Goal: Task Accomplishment & Management: Manage account settings

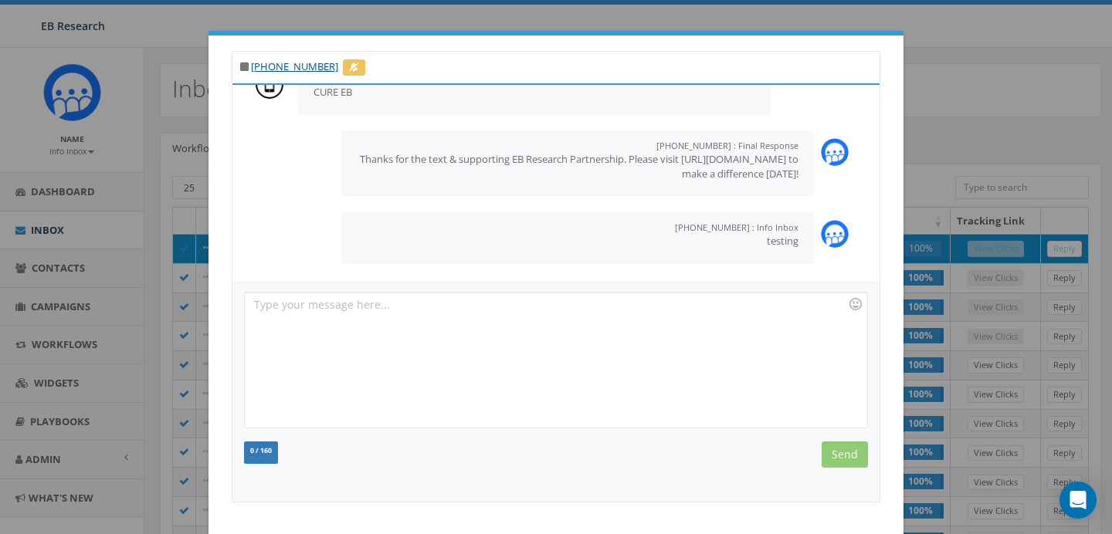
scroll to position [76, 0]
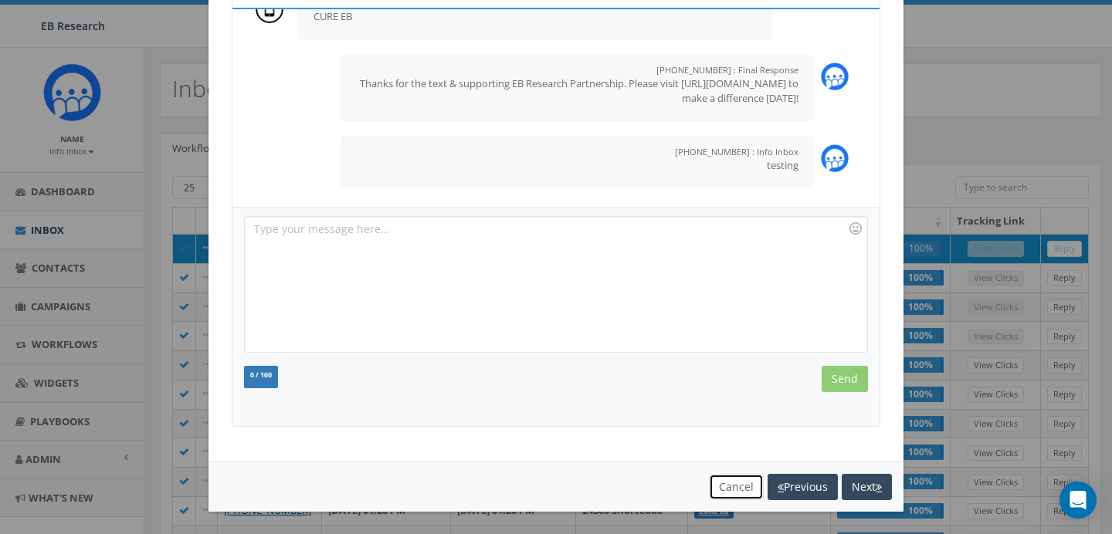
drag, startPoint x: 742, startPoint y: 494, endPoint x: 724, endPoint y: 491, distance: 18.0
click at [742, 494] on button "Cancel" at bounding box center [736, 487] width 55 height 26
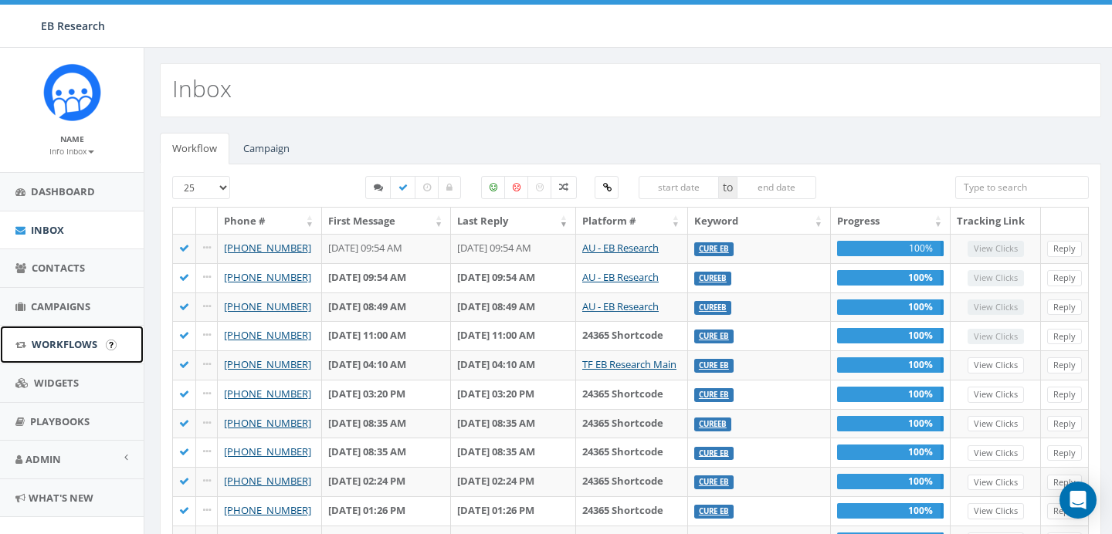
click at [51, 344] on span "Workflows" at bounding box center [65, 345] width 66 height 14
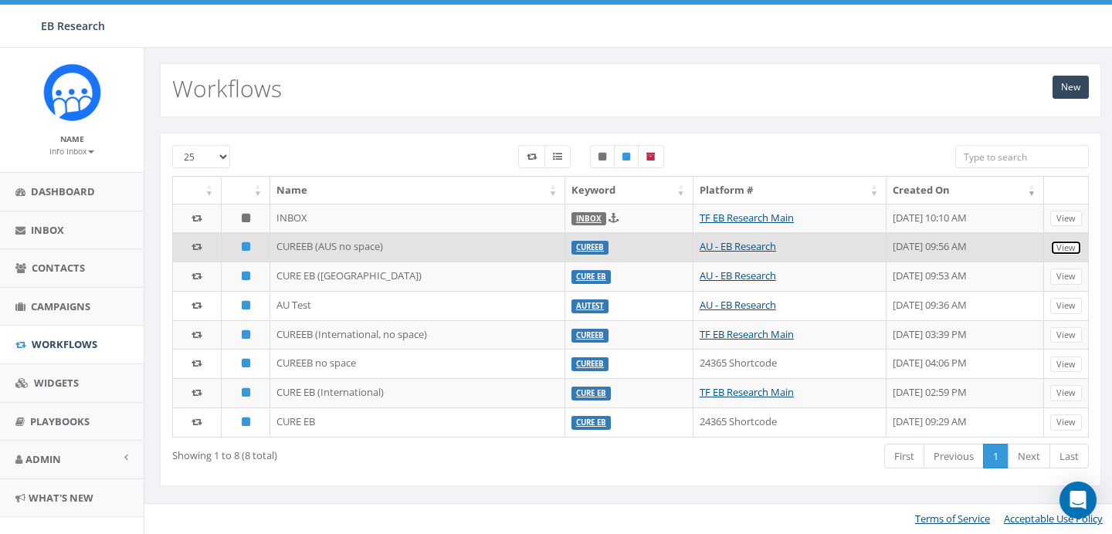
click at [1064, 245] on link "View" at bounding box center [1066, 248] width 32 height 16
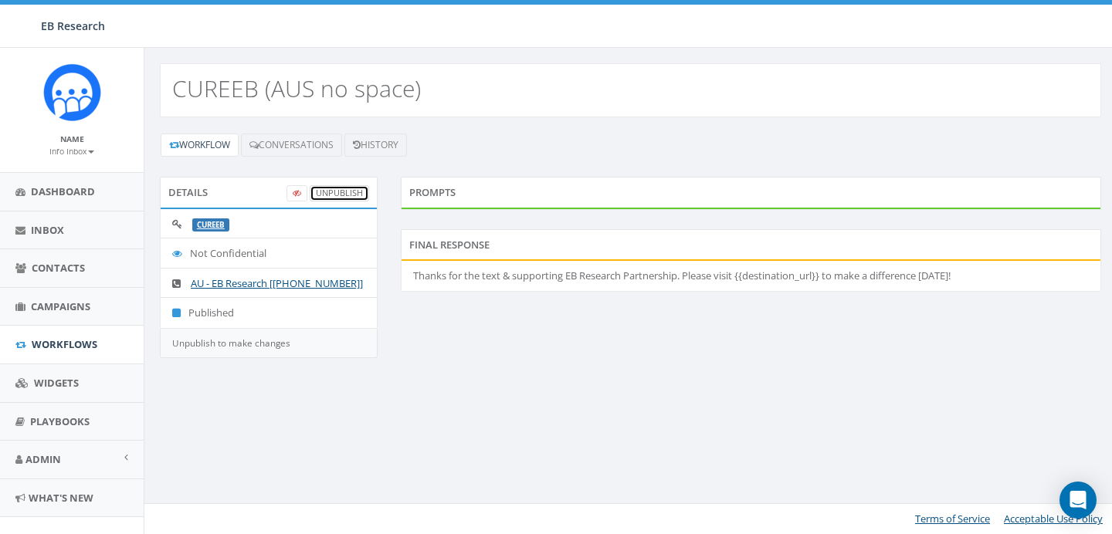
click at [335, 198] on link "UnPublish" at bounding box center [339, 193] width 59 height 16
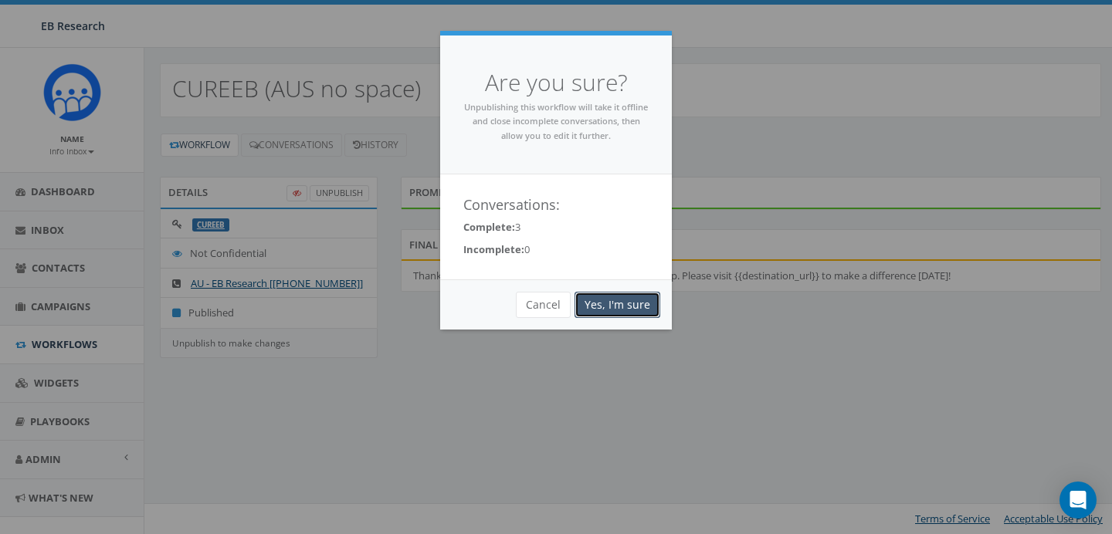
click at [619, 297] on link "Yes, I'm sure" at bounding box center [618, 305] width 86 height 26
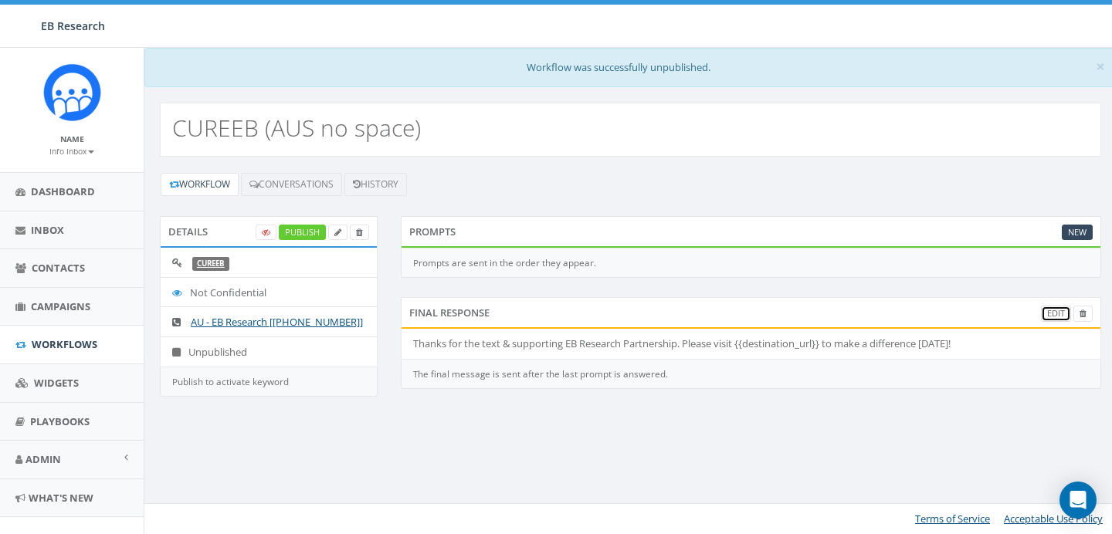
click at [1052, 309] on link "Edit" at bounding box center [1056, 314] width 30 height 16
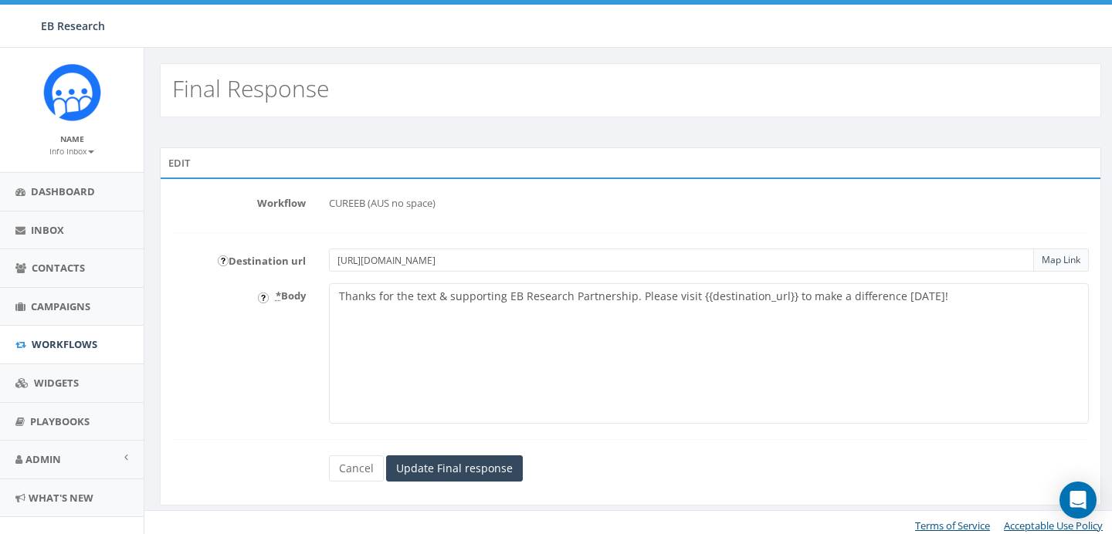
click at [521, 259] on input "https://ebresearch.org.au/donate/" at bounding box center [681, 260] width 705 height 23
paste input "www.ebresearch.org.au/donate?form=FUNTGBLSDTG"
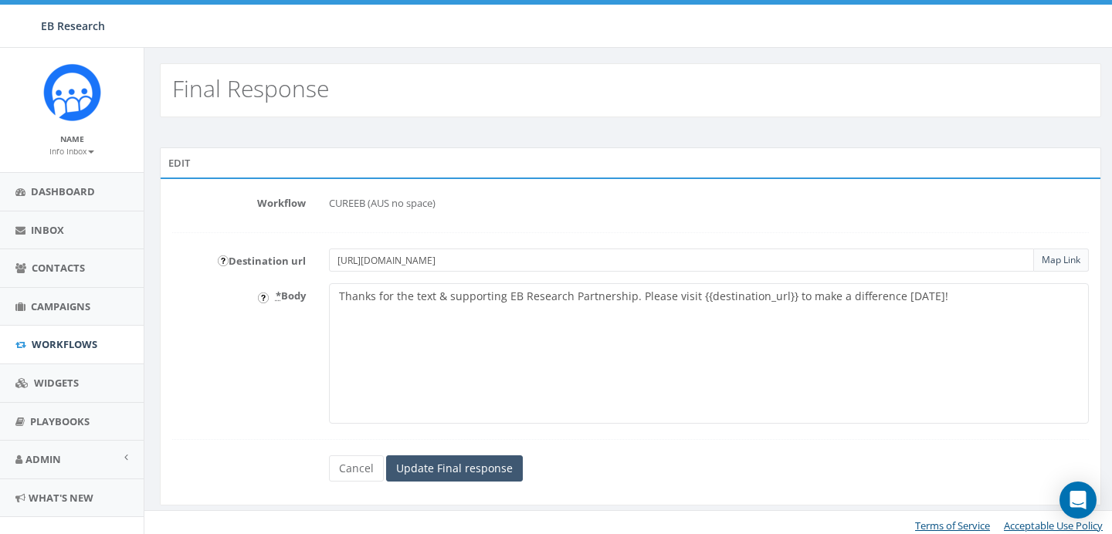
type input "https://www.ebresearch.org.au/donate?form=FUNTGBLSDTG"
click at [459, 471] on input "Update Final response" at bounding box center [454, 469] width 137 height 26
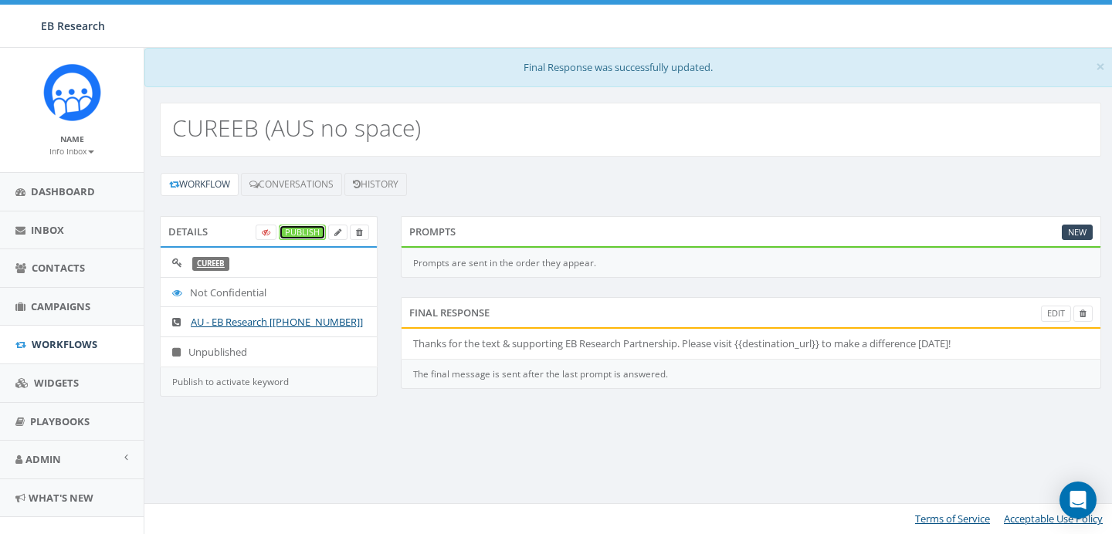
click at [304, 233] on link "Publish" at bounding box center [302, 233] width 47 height 16
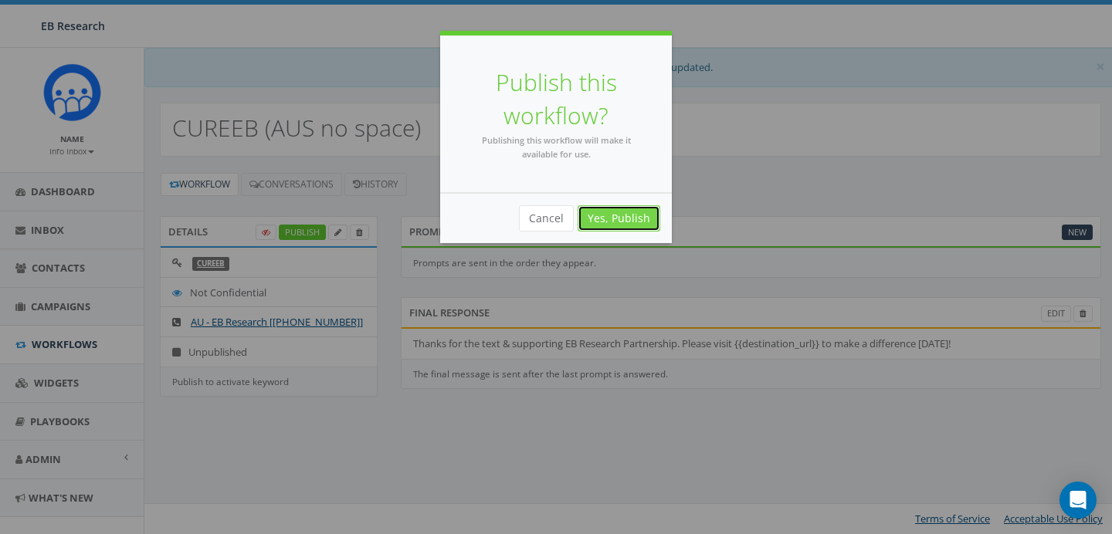
click at [636, 211] on link "Yes, Publish" at bounding box center [619, 218] width 83 height 26
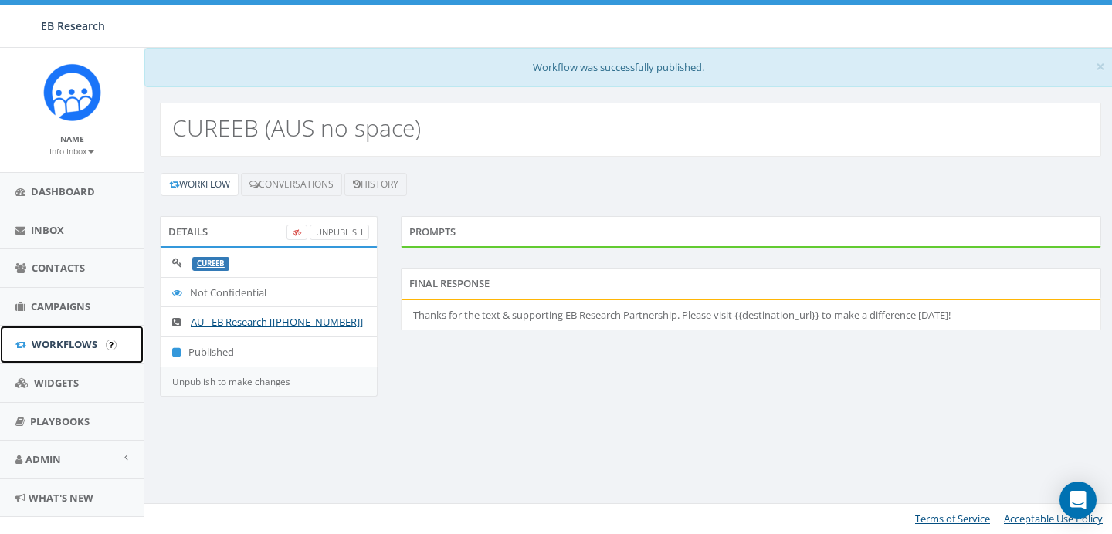
click at [83, 347] on span "Workflows" at bounding box center [65, 345] width 66 height 14
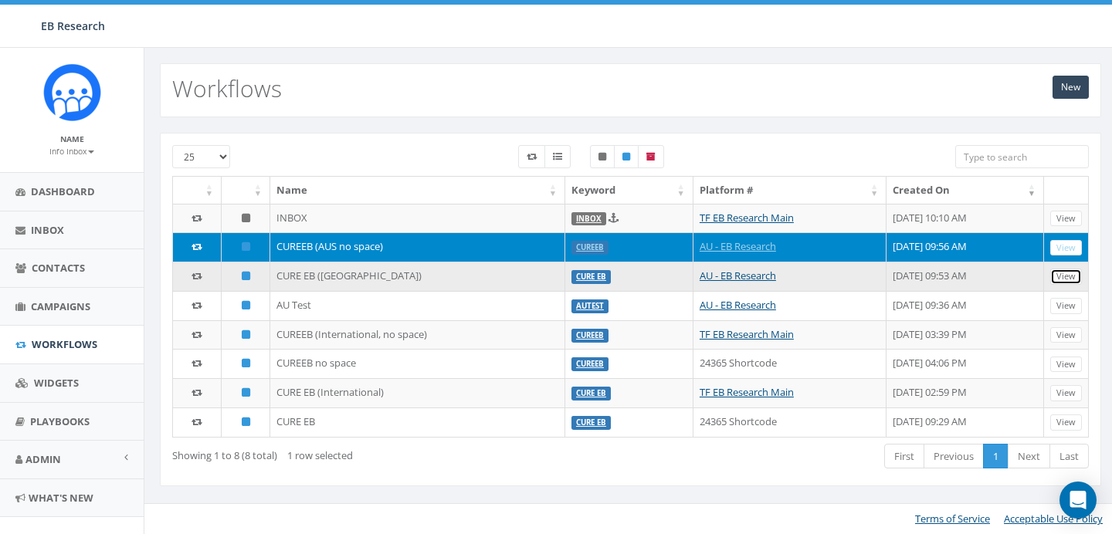
click at [1077, 280] on link "View" at bounding box center [1066, 277] width 32 height 16
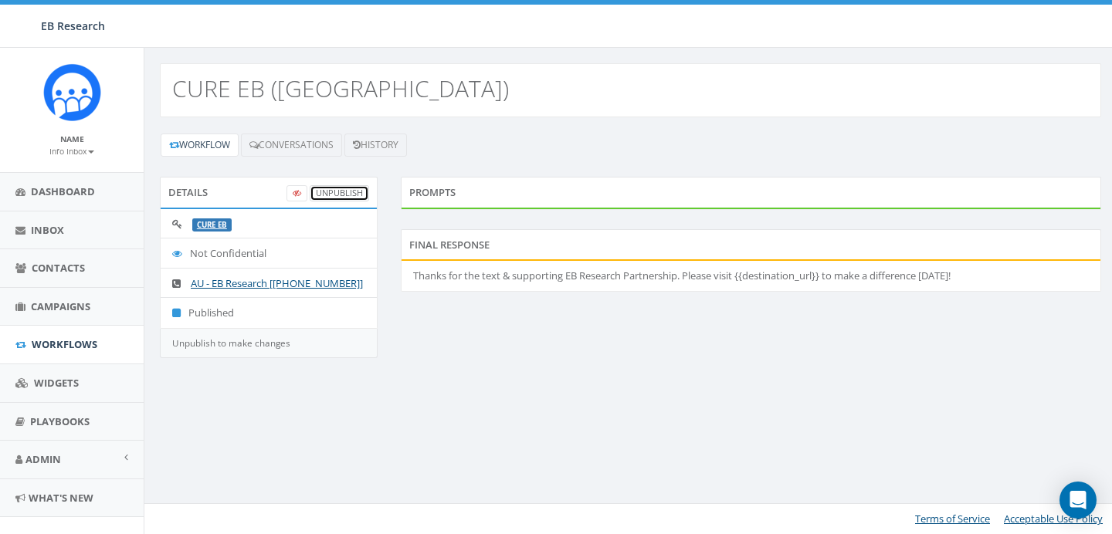
click at [360, 192] on link "UnPublish" at bounding box center [339, 193] width 59 height 16
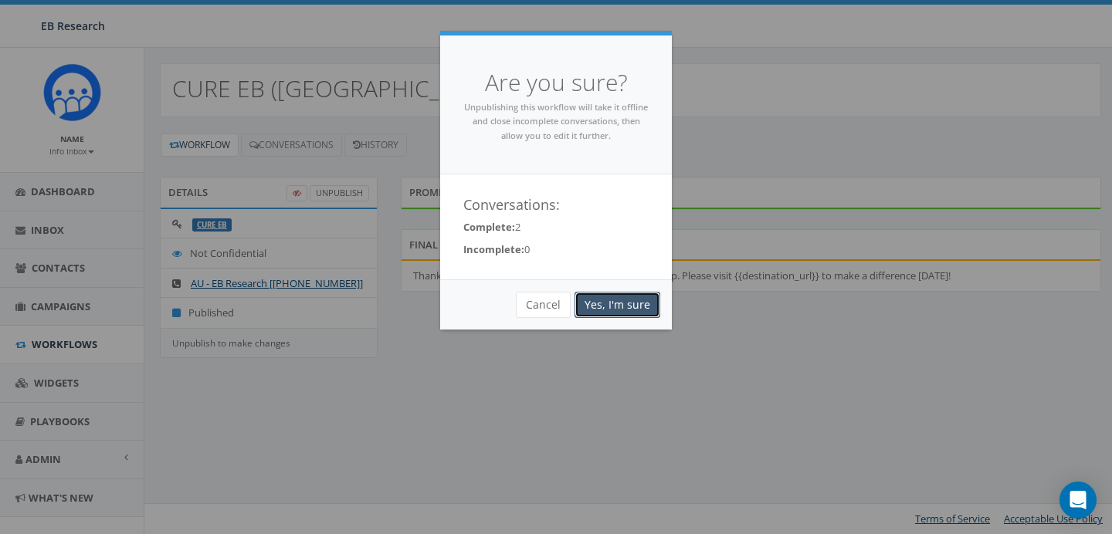
click at [618, 308] on link "Yes, I'm sure" at bounding box center [618, 305] width 86 height 26
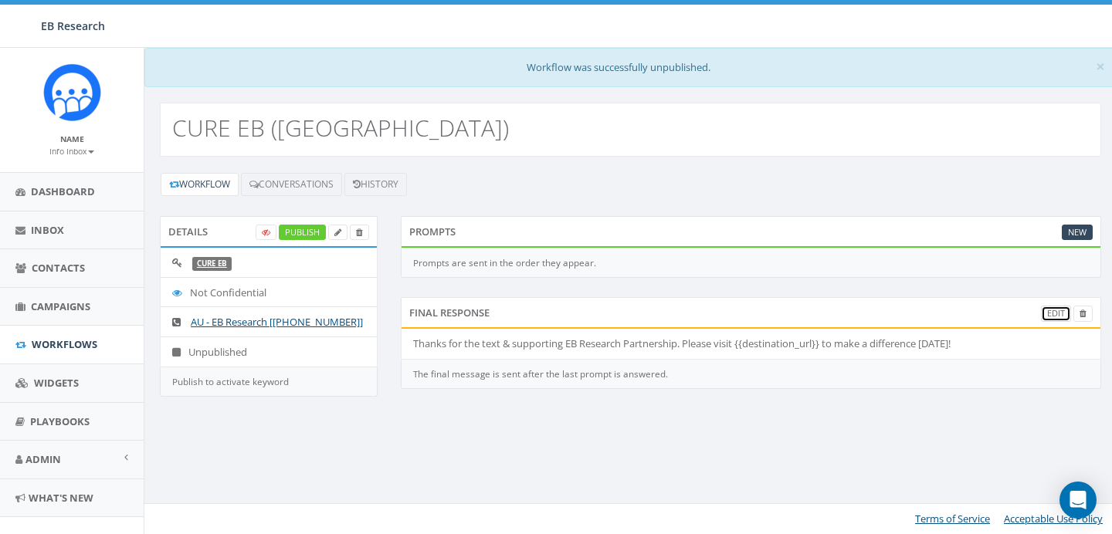
click at [1057, 312] on link "Edit" at bounding box center [1056, 314] width 30 height 16
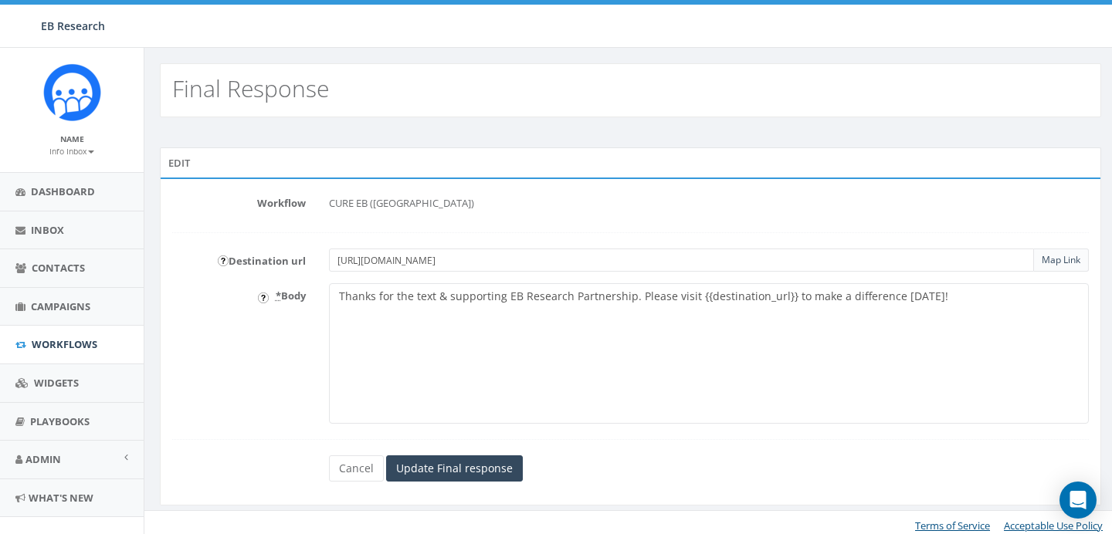
click at [493, 262] on input "[URL][DOMAIN_NAME]" at bounding box center [681, 260] width 705 height 23
paste input "[DOMAIN_NAME][URL]"
type input "[URL][DOMAIN_NAME]"
click at [477, 467] on input "Update Final response" at bounding box center [454, 469] width 137 height 26
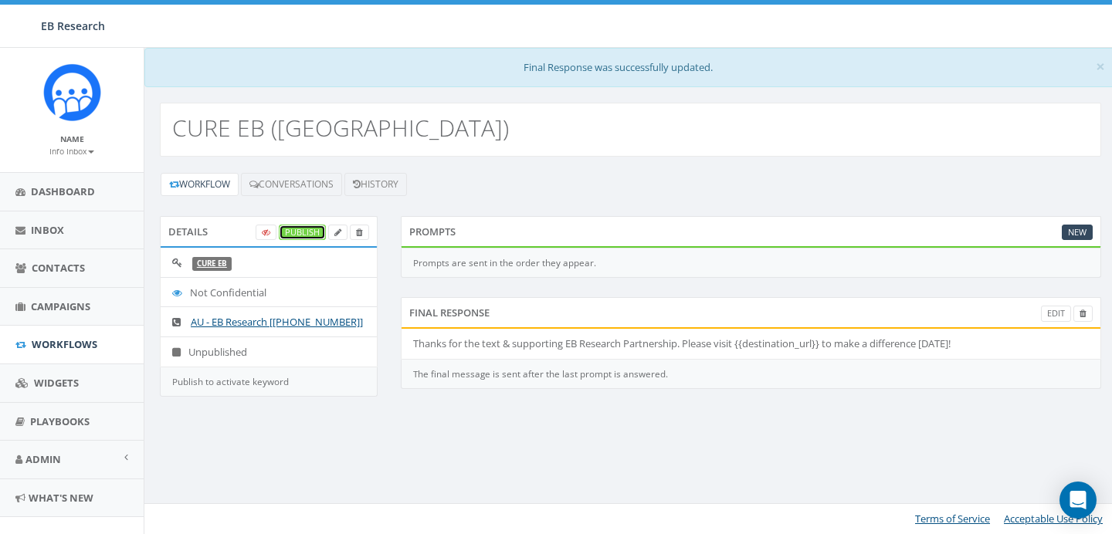
click at [290, 232] on link "Publish" at bounding box center [302, 233] width 47 height 16
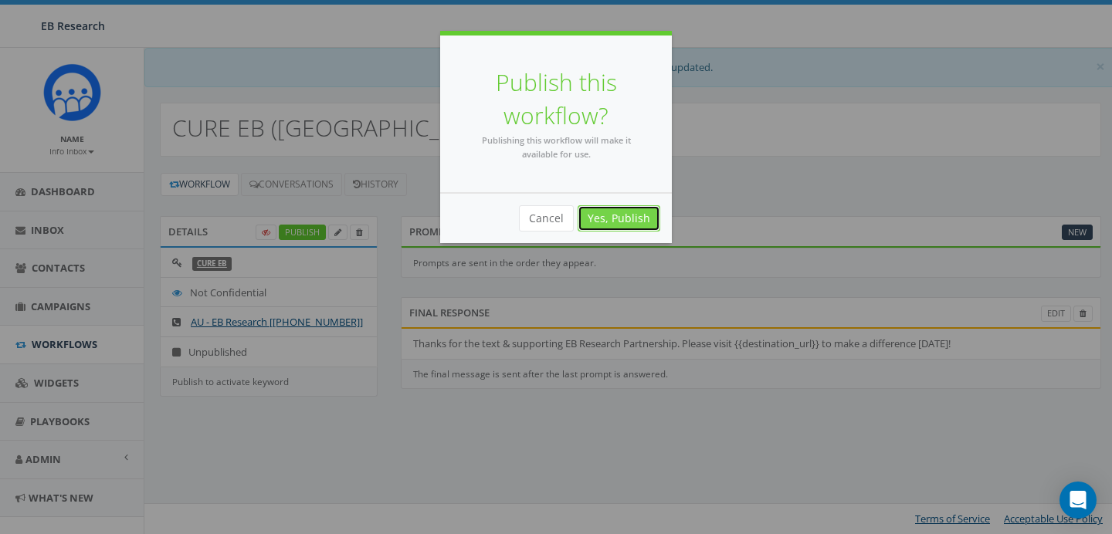
click at [632, 215] on link "Yes, Publish" at bounding box center [619, 218] width 83 height 26
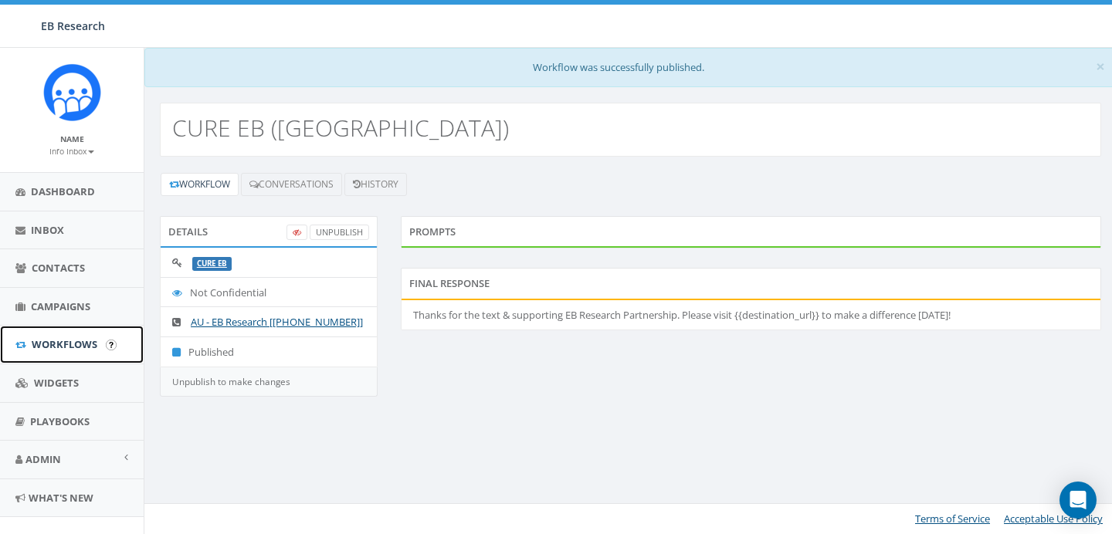
click at [85, 338] on span "Workflows" at bounding box center [65, 345] width 66 height 14
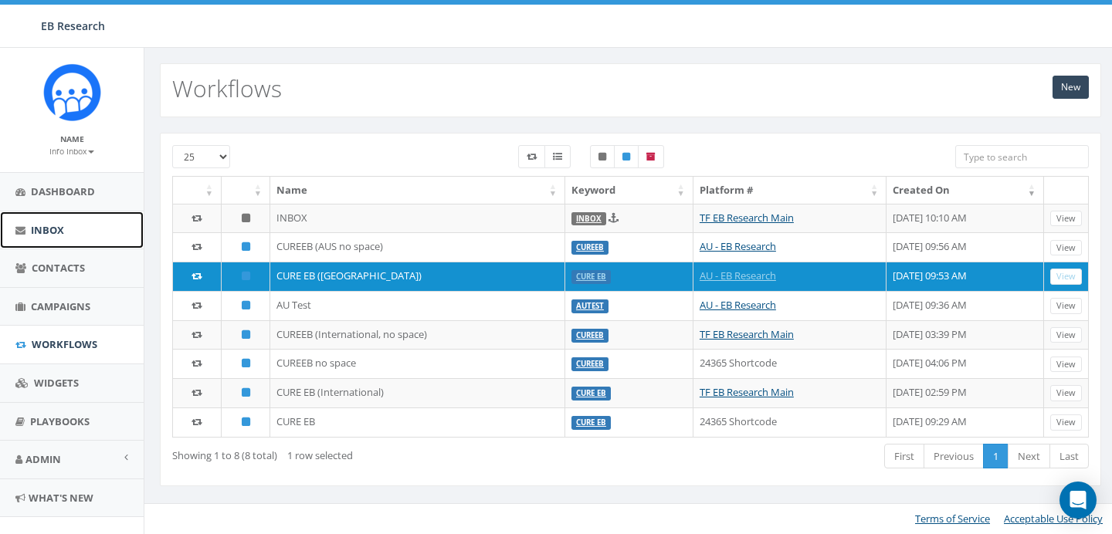
click at [59, 248] on link "Inbox" at bounding box center [72, 231] width 144 height 38
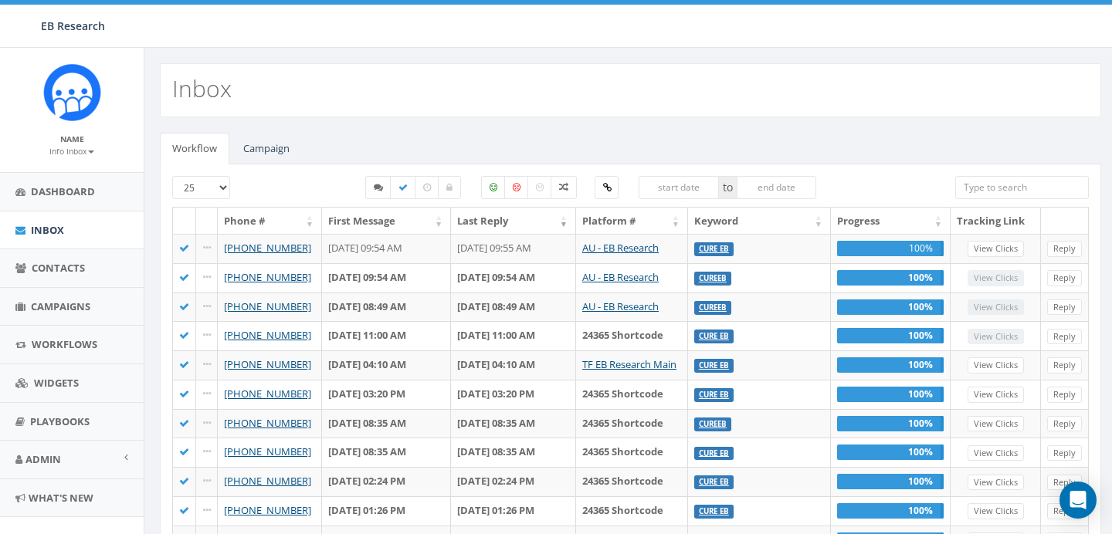
scroll to position [2, 0]
click at [55, 351] on span "Workflows" at bounding box center [65, 345] width 66 height 14
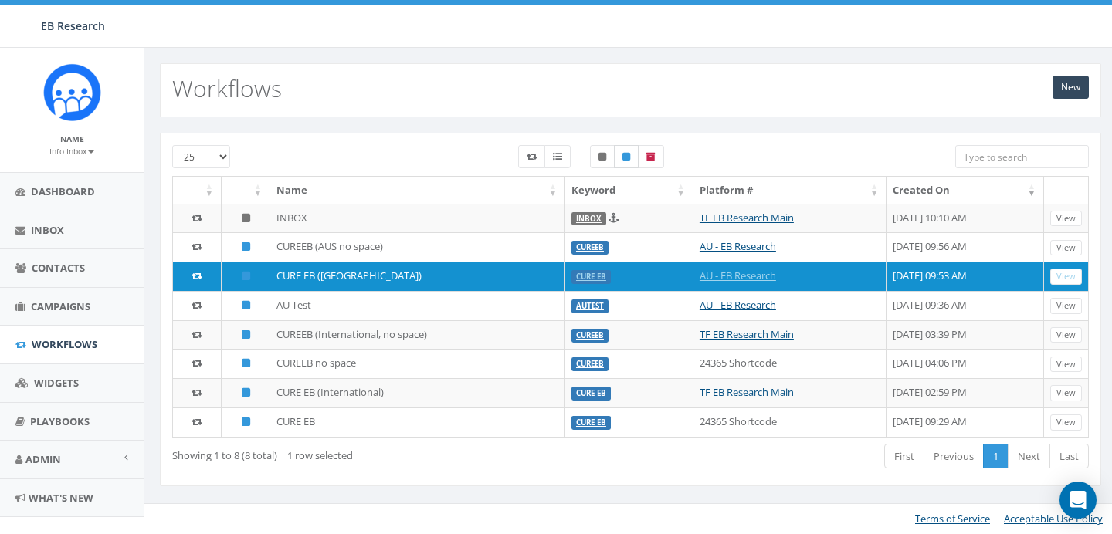
click at [626, 158] on icon at bounding box center [627, 156] width 8 height 9
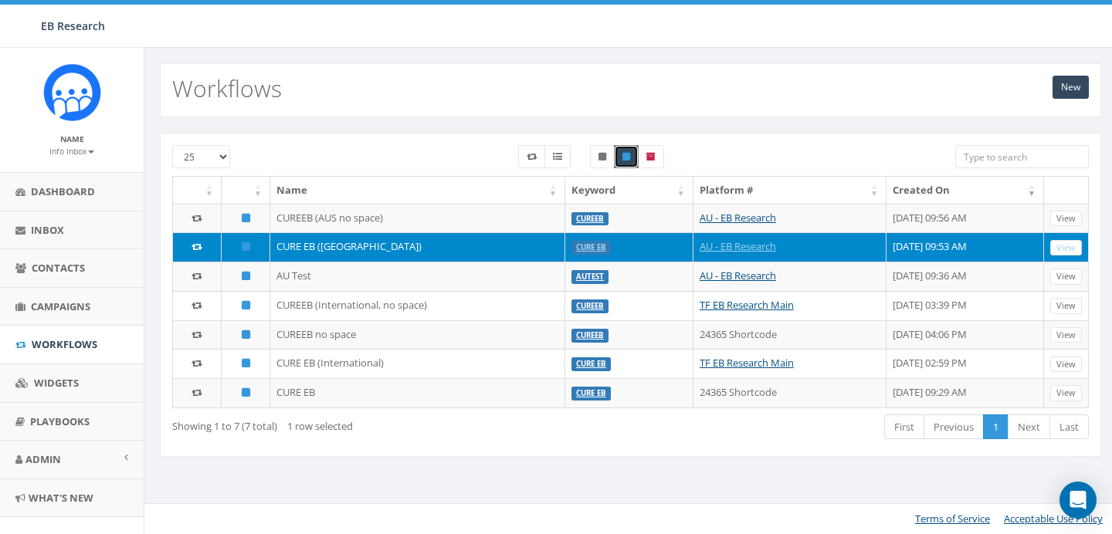
click at [626, 158] on icon at bounding box center [627, 156] width 8 height 9
checkbox input "false"
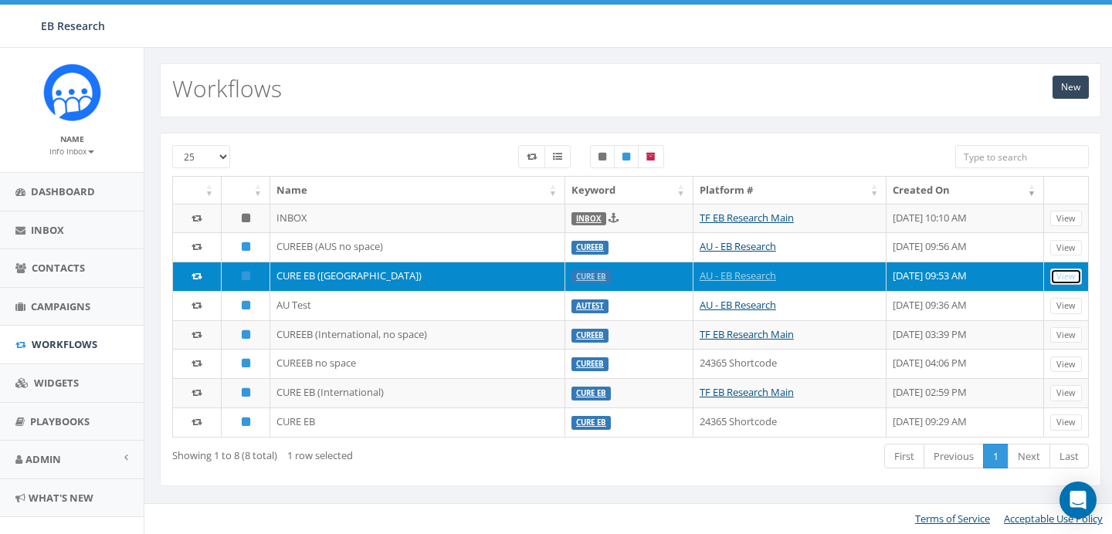
click at [1071, 280] on link "View" at bounding box center [1066, 277] width 32 height 16
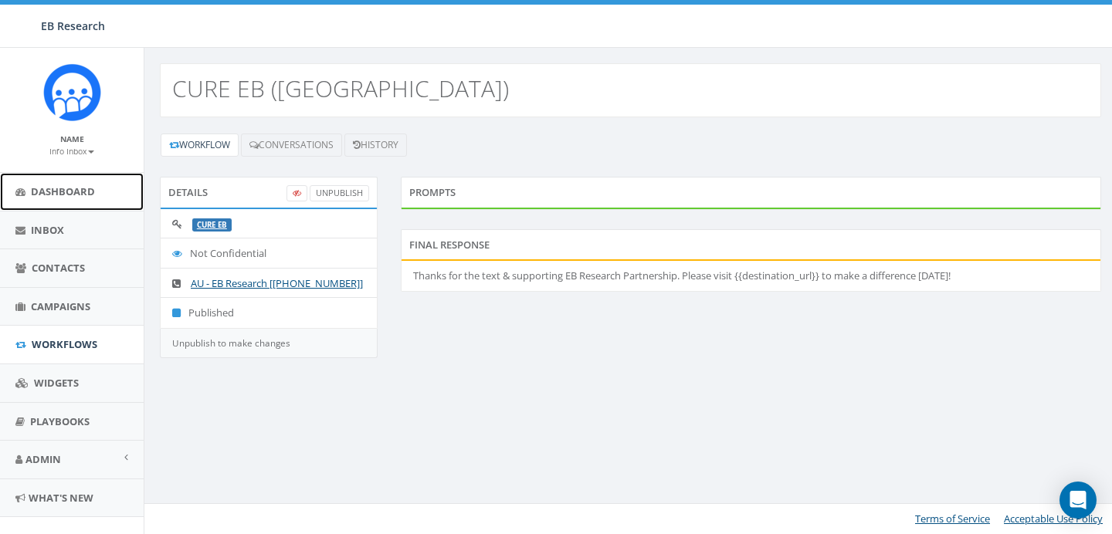
drag, startPoint x: 64, startPoint y: 199, endPoint x: 85, endPoint y: 166, distance: 39.2
click at [64, 199] on link "Dashboard" at bounding box center [72, 192] width 144 height 38
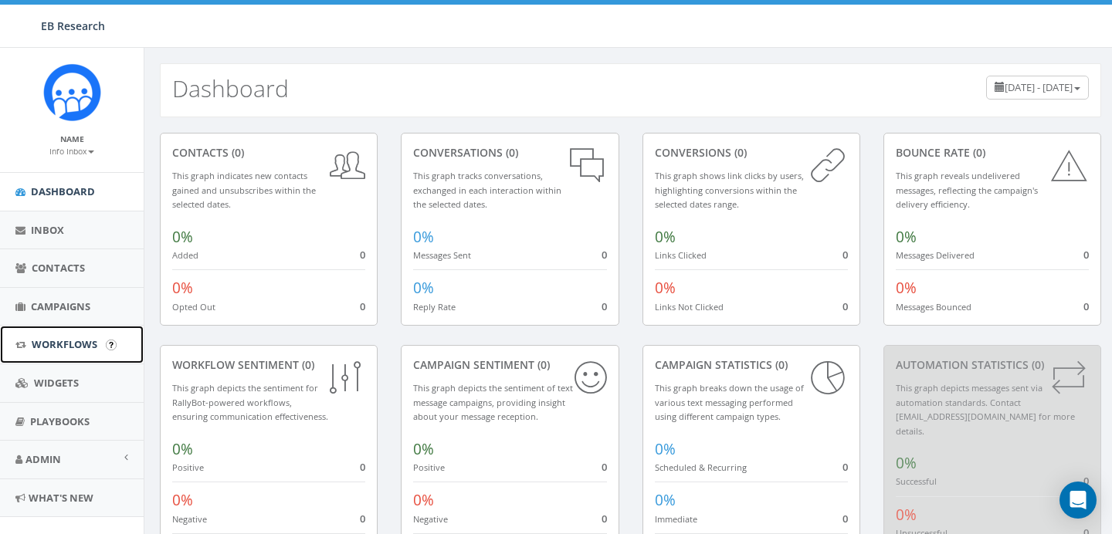
click at [63, 353] on link "Workflows" at bounding box center [72, 345] width 144 height 38
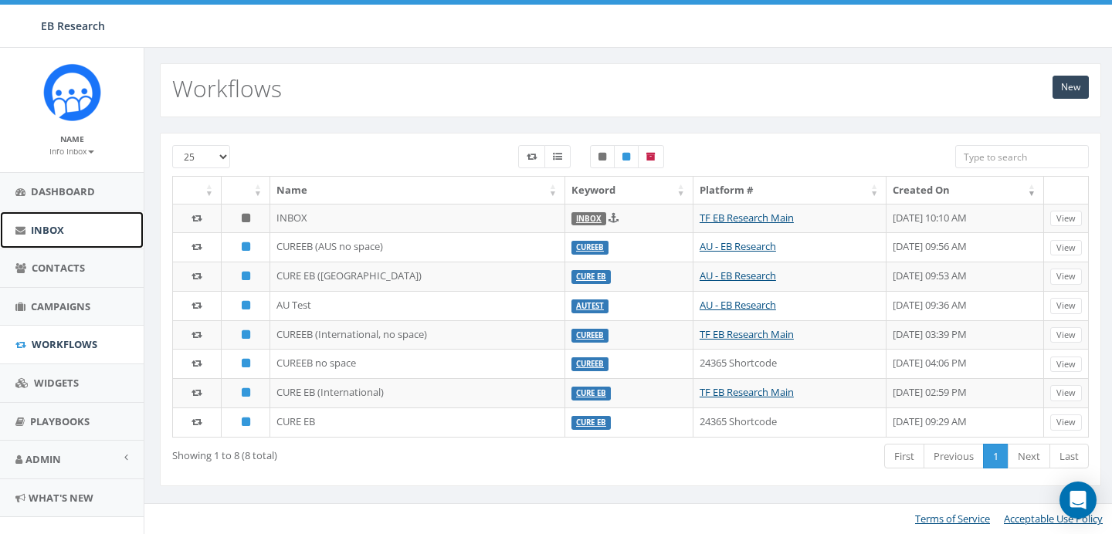
click at [84, 216] on link "Inbox" at bounding box center [72, 231] width 144 height 38
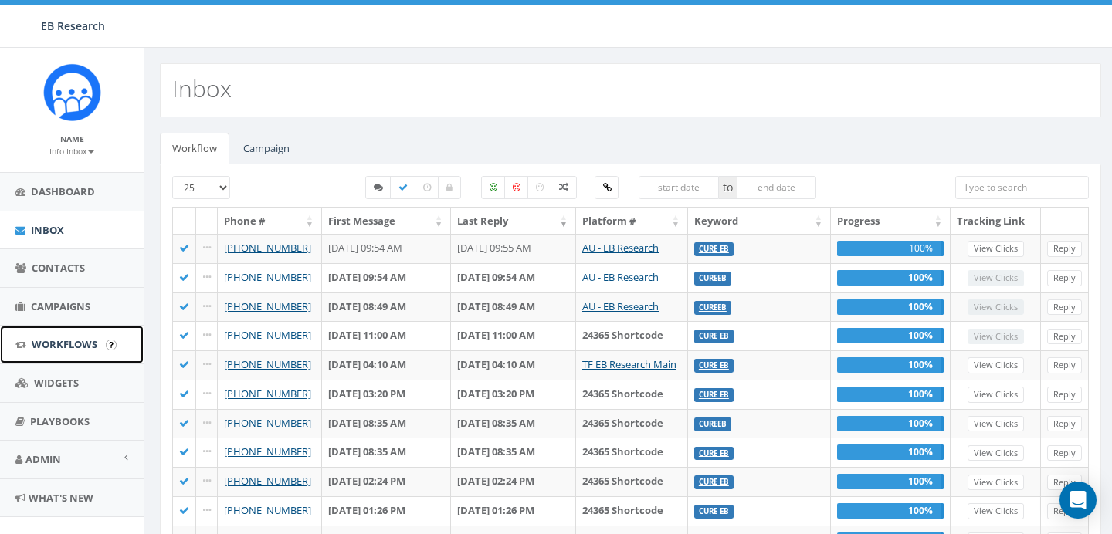
click at [49, 341] on span "Workflows" at bounding box center [65, 345] width 66 height 14
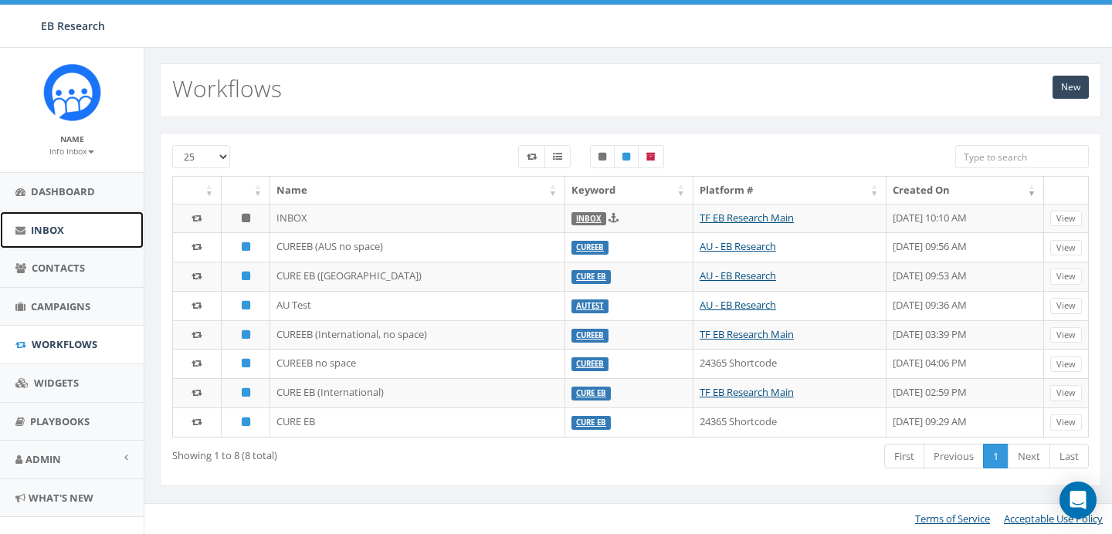
click at [97, 221] on link "Inbox" at bounding box center [72, 231] width 144 height 38
